Goal: Find specific page/section: Find specific page/section

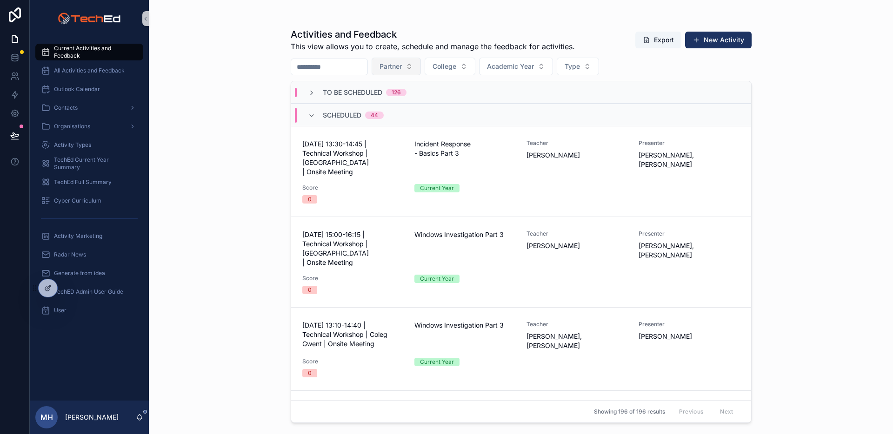
click at [421, 67] on button "Partner" at bounding box center [396, 67] width 49 height 18
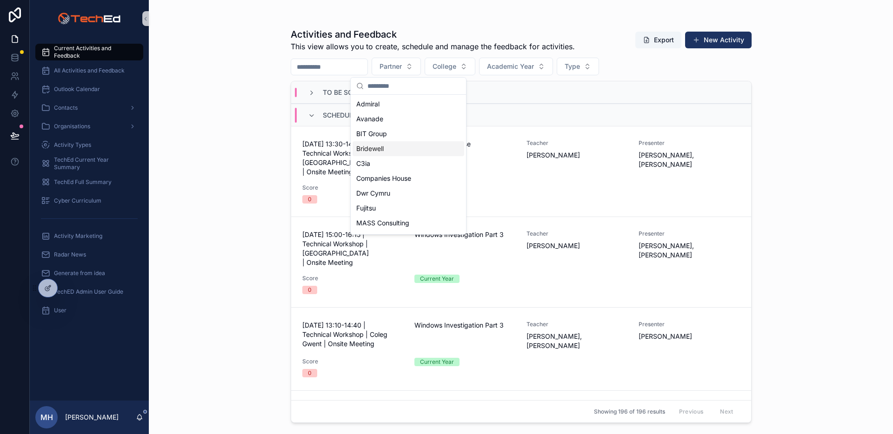
click at [361, 149] on span "Bridewell" at bounding box center [369, 148] width 27 height 9
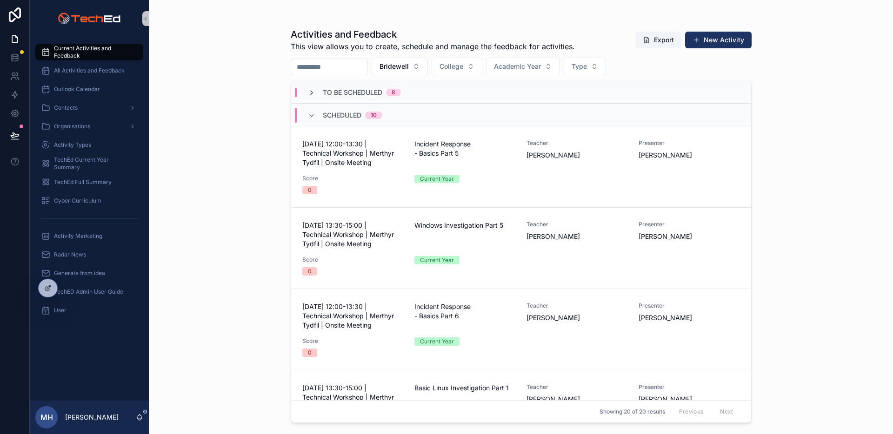
click at [309, 91] on icon "scrollable content" at bounding box center [311, 92] width 7 height 7
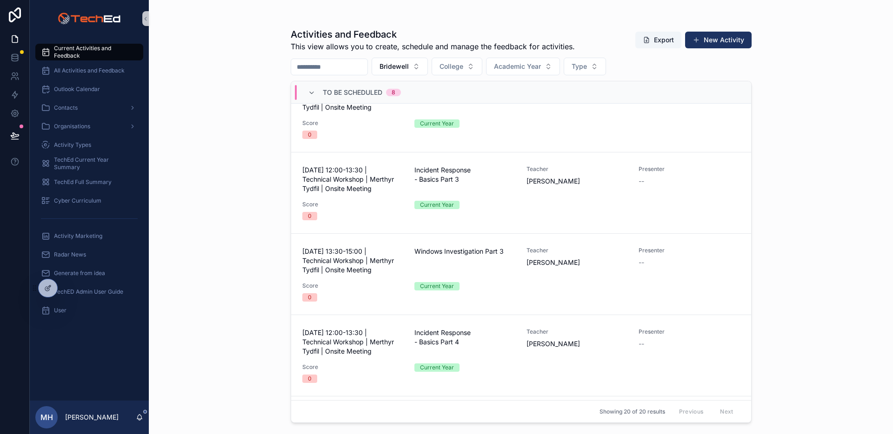
scroll to position [311, 0]
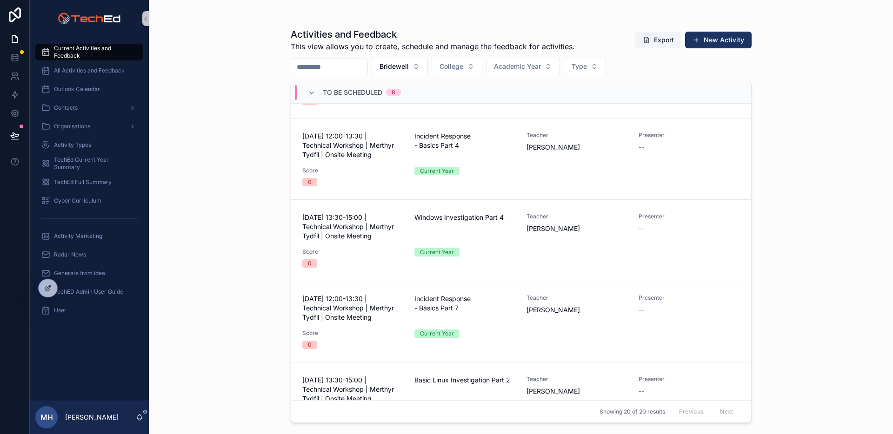
click at [216, 121] on div "Activities and Feedback This view allows you to create, schedule and manage the…" at bounding box center [521, 217] width 744 height 434
click at [595, 102] on div "Activities and Feedback This view allows you to create, schedule and manage the…" at bounding box center [521, 217] width 744 height 434
click at [595, 100] on div "Activities and Feedback This view allows you to create, schedule and manage the…" at bounding box center [521, 217] width 744 height 434
click at [595, 109] on div "Activities and Feedback This view allows you to create, schedule and manage the…" at bounding box center [521, 217] width 744 height 434
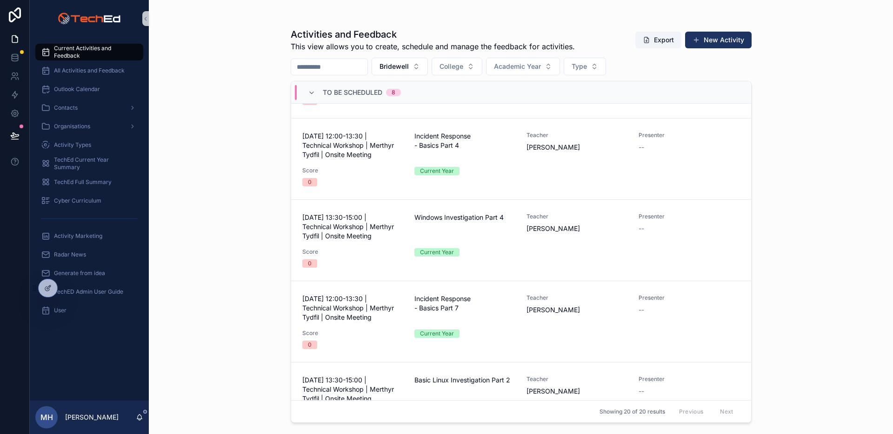
click at [595, 109] on div "Activities and Feedback This view allows you to create, schedule and manage the…" at bounding box center [521, 217] width 744 height 434
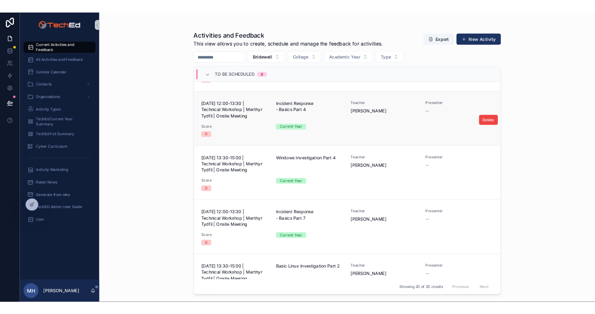
scroll to position [0, 0]
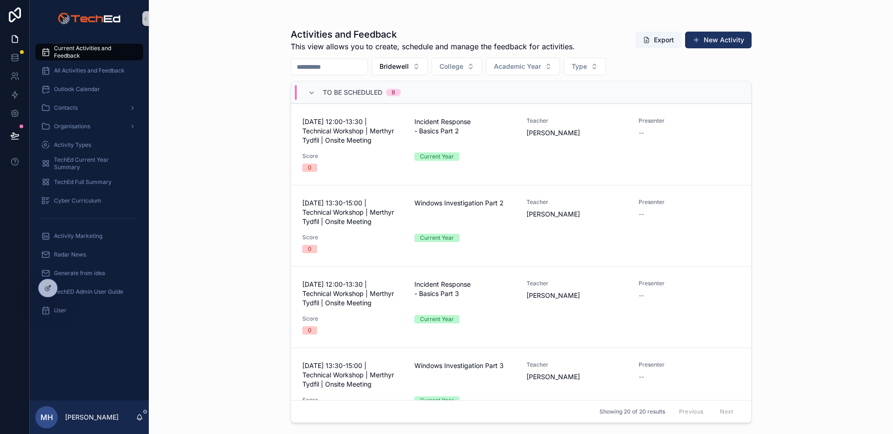
click at [595, 132] on div "Activities and Feedback This view allows you to create, schedule and manage the…" at bounding box center [521, 217] width 744 height 434
